Goal: Information Seeking & Learning: Check status

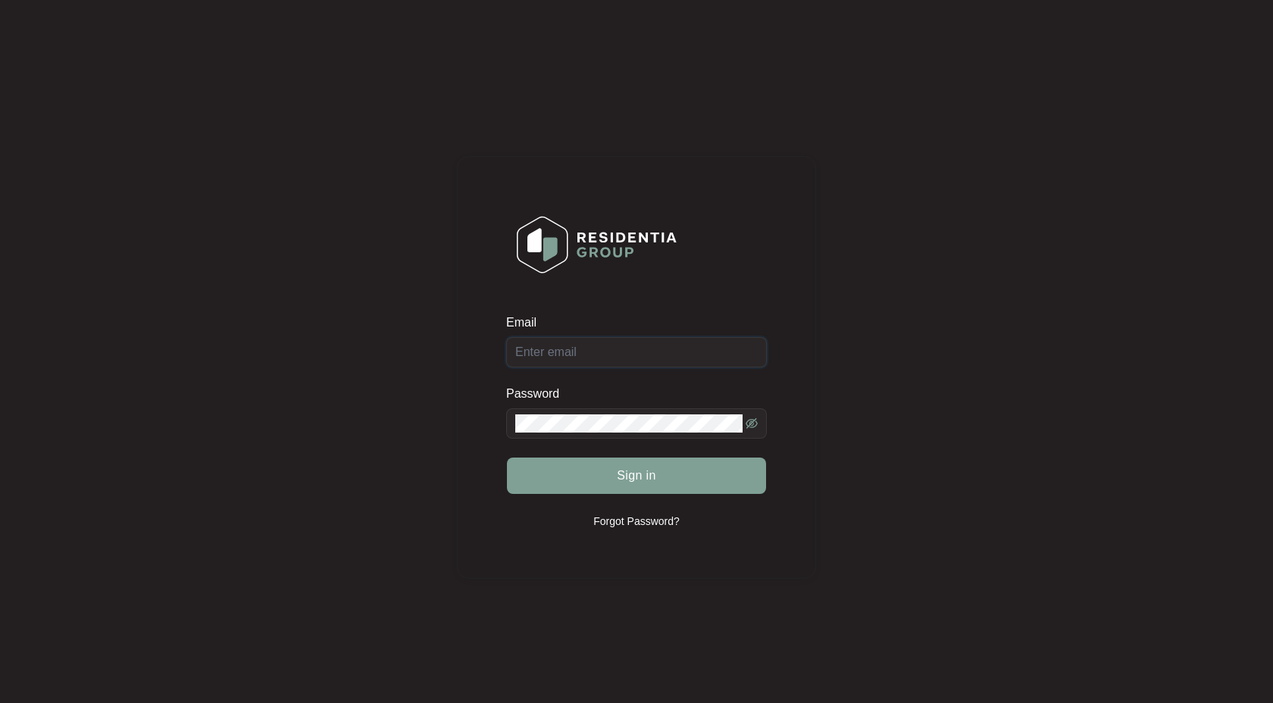
click at [575, 352] on input "Email" at bounding box center [636, 352] width 261 height 30
type input "[EMAIL_ADDRESS][DOMAIN_NAME]"
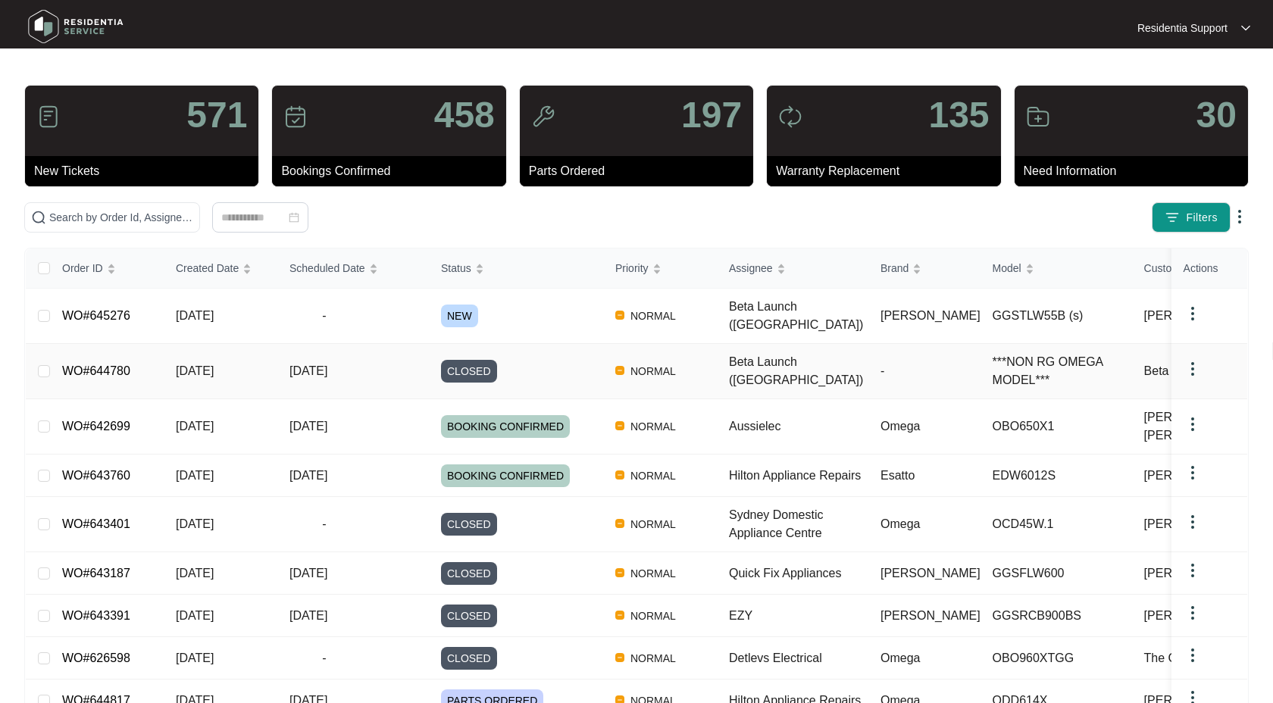
click at [109, 364] on link "WO#644780" at bounding box center [96, 370] width 68 height 13
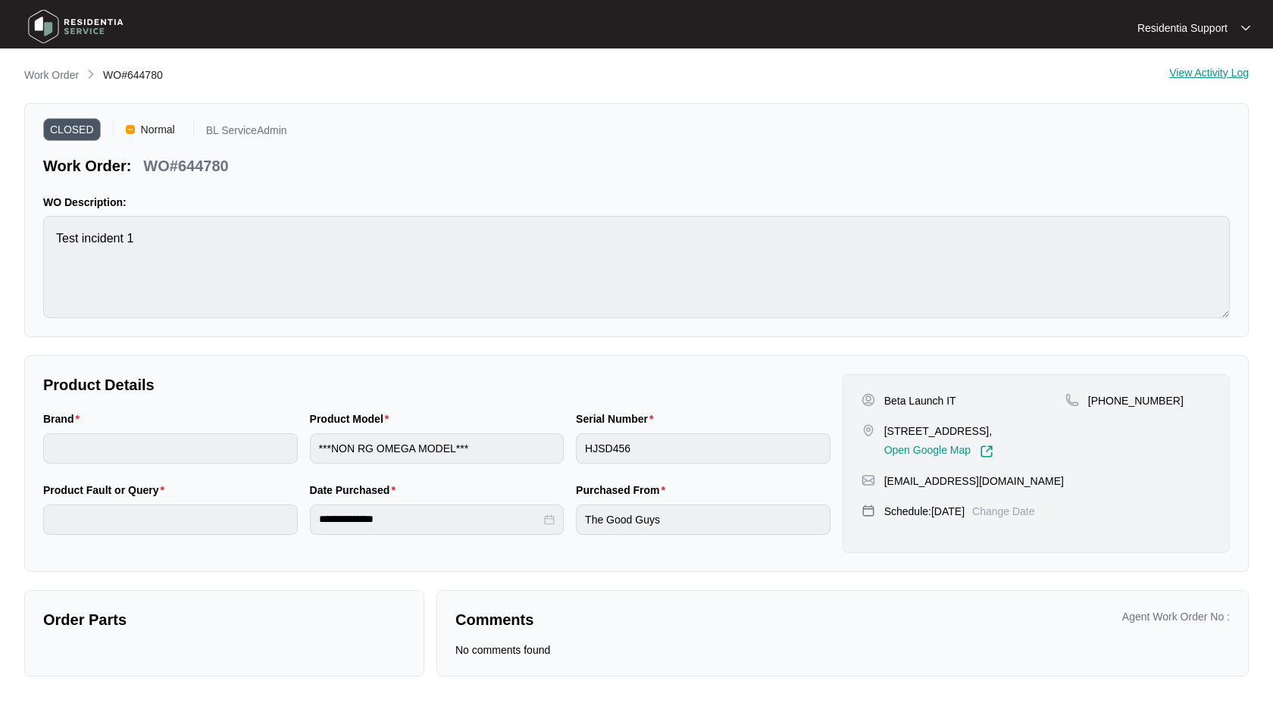
click at [1191, 72] on div "View Activity Log" at bounding box center [1209, 76] width 80 height 18
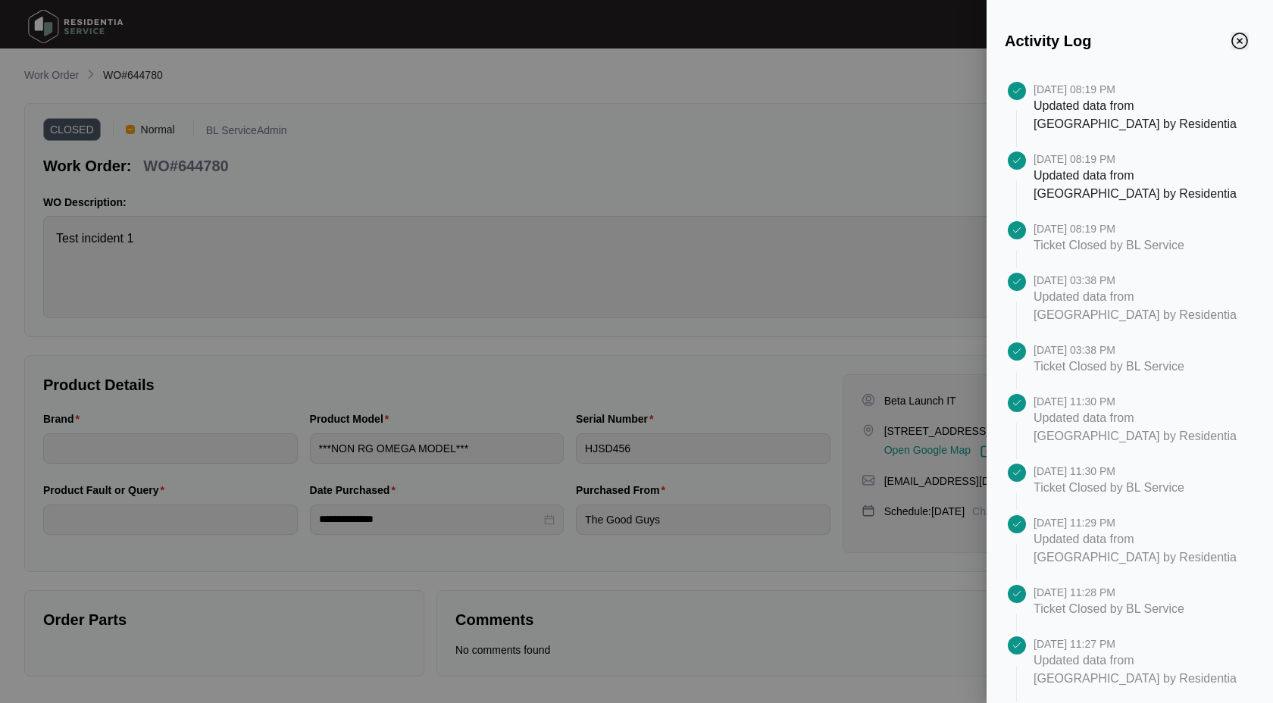
click at [1235, 45] on img "Close" at bounding box center [1239, 41] width 17 height 17
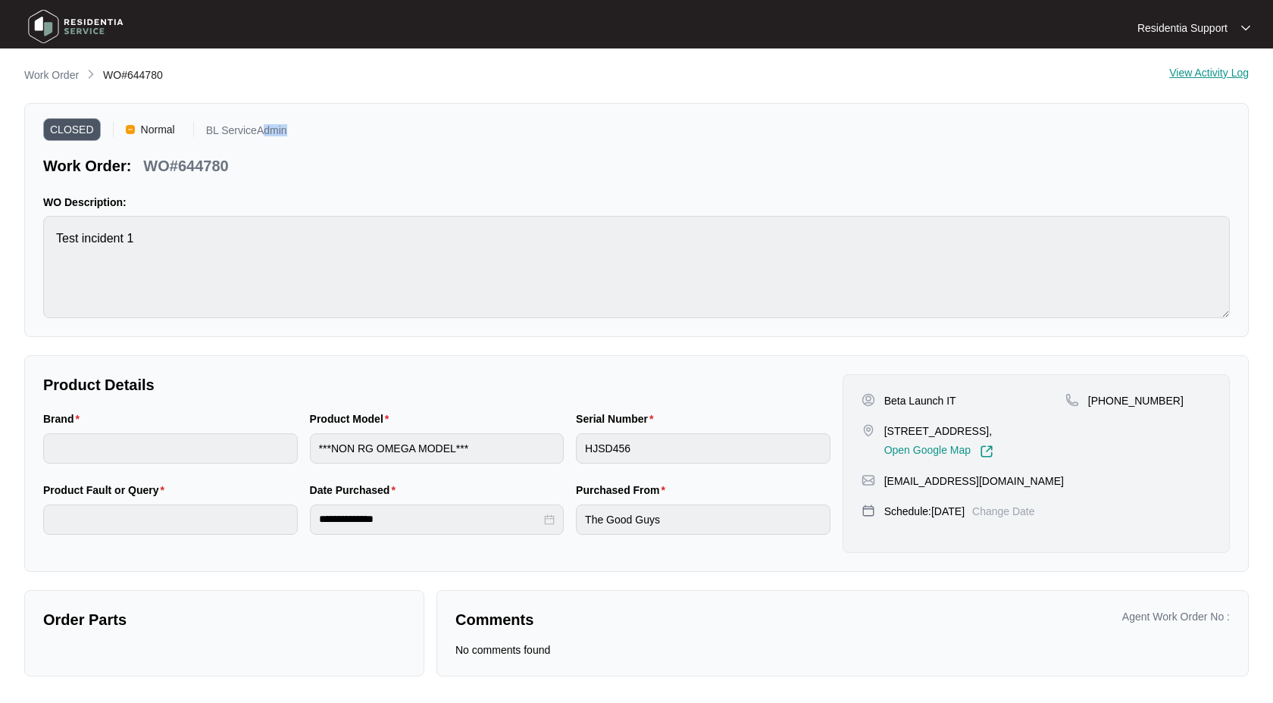
drag, startPoint x: 260, startPoint y: 130, endPoint x: 289, endPoint y: 129, distance: 29.6
click at [290, 130] on div "CLOSED Normal BL ServiceAdmin Work Order: WO#644780" at bounding box center [636, 149] width 1187 height 55
click at [361, 129] on div "CLOSED Normal BL ServiceAdmin Work Order: WO#644780" at bounding box center [636, 149] width 1187 height 55
click at [66, 81] on p "Work Order" at bounding box center [51, 74] width 55 height 15
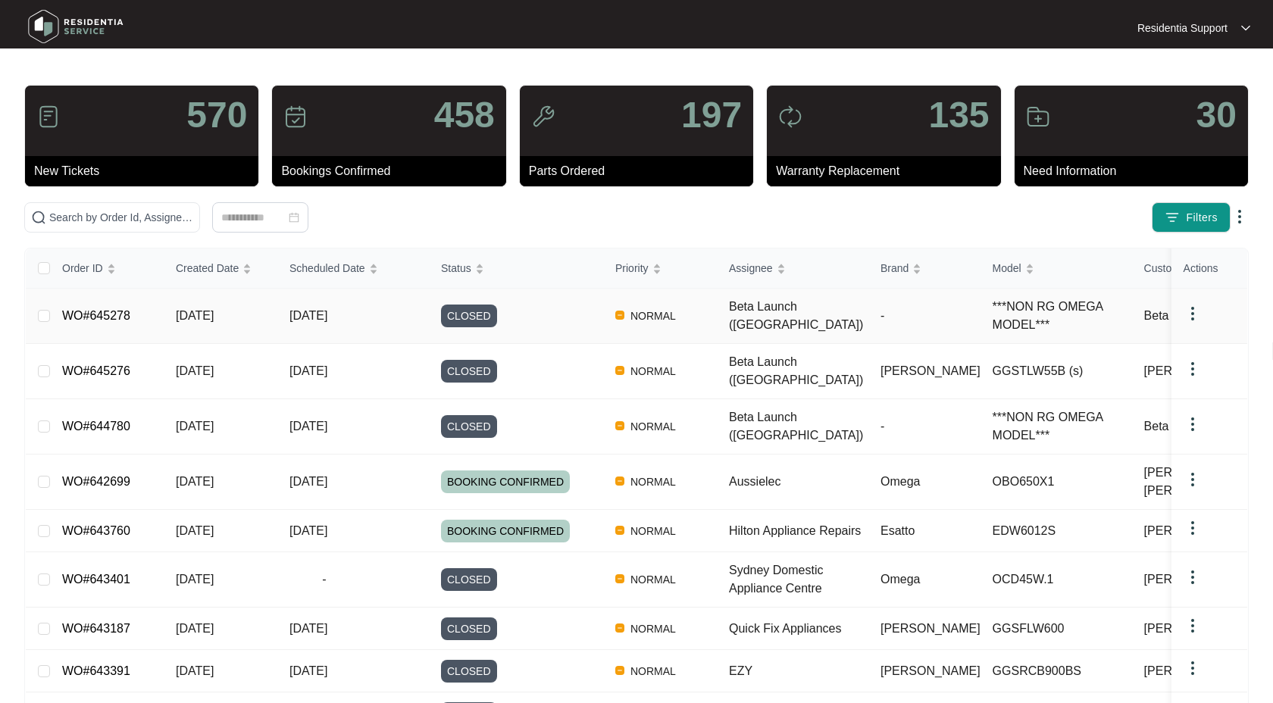
click at [111, 317] on link "WO#645278" at bounding box center [96, 315] width 68 height 13
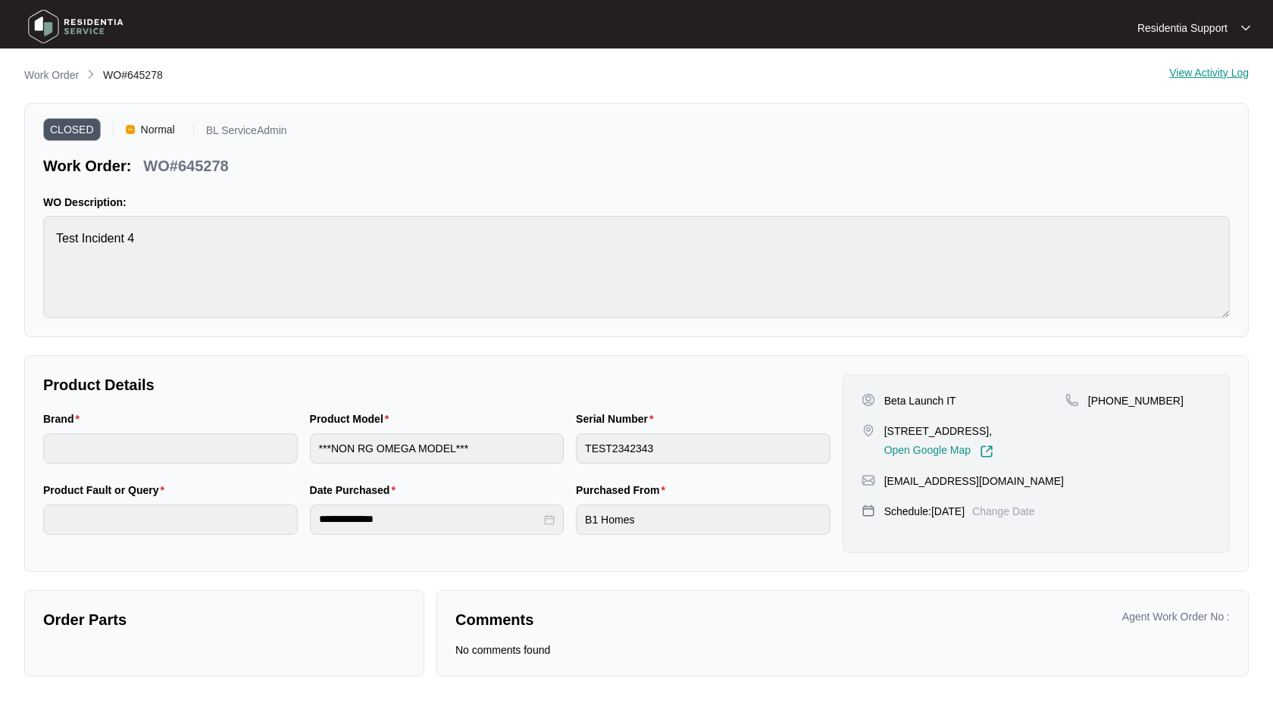
click at [727, 403] on div "**********" at bounding box center [436, 463] width 799 height 179
click at [61, 72] on p "Work Order" at bounding box center [51, 74] width 55 height 15
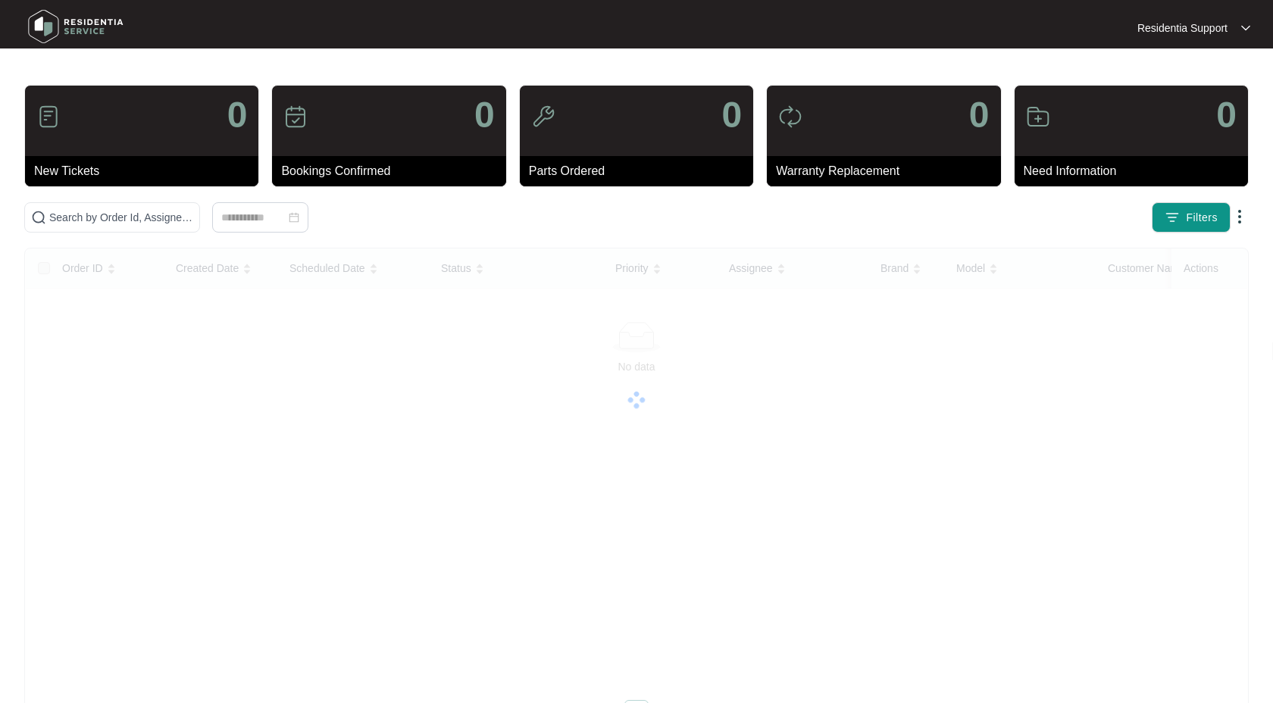
click at [379, 87] on div "0" at bounding box center [388, 121] width 233 height 70
click at [402, 76] on main "0 New Tickets 0 Bookings Confirmed 0 Parts Ordered 0 Warranty Replacement 0 Nee…" at bounding box center [636, 380] width 1273 height 761
